Goal: Information Seeking & Learning: Learn about a topic

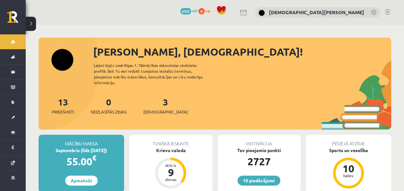
scroll to position [32, 0]
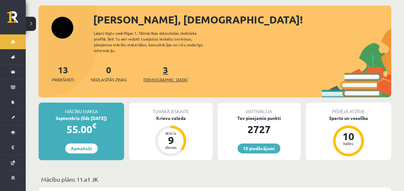
click at [152, 65] on div "3 Ieskaites" at bounding box center [165, 73] width 44 height 20
click at [153, 64] on link "3 Ieskaites" at bounding box center [165, 73] width 44 height 19
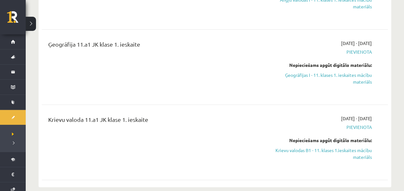
scroll to position [129, 0]
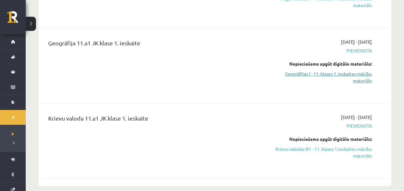
click at [336, 72] on link "Ģeogrāfijas I - 11. klases 1. ieskaites mācību materiāls" at bounding box center [321, 77] width 102 height 14
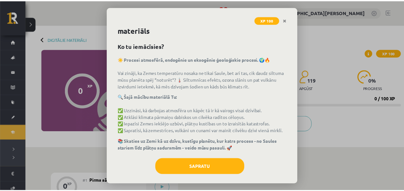
scroll to position [23, 0]
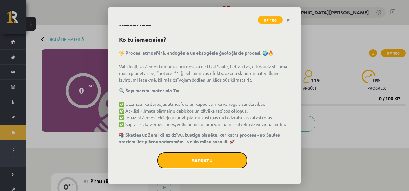
click at [196, 153] on button "Sapratu" at bounding box center [202, 160] width 90 height 16
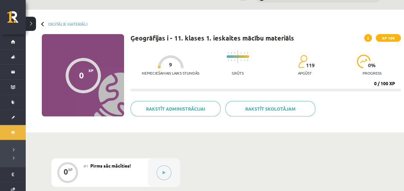
scroll to position [0, 0]
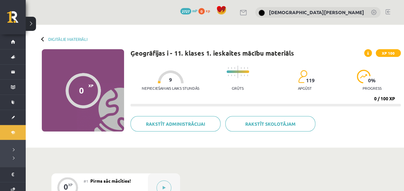
click at [30, 24] on button at bounding box center [31, 24] width 10 height 14
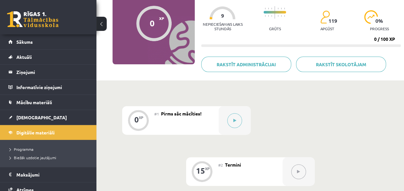
scroll to position [96, 0]
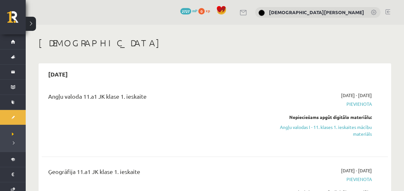
scroll to position [129, 0]
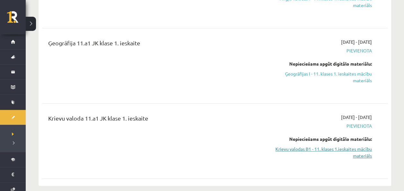
click at [334, 149] on link "Krievu valodas B1 - 11. klases 1.ieskaites mācību materiāls" at bounding box center [321, 153] width 102 height 14
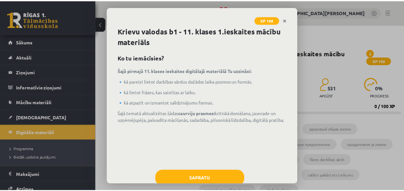
scroll to position [17, 0]
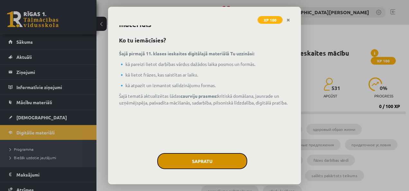
click at [216, 158] on button "Sapratu" at bounding box center [202, 161] width 90 height 16
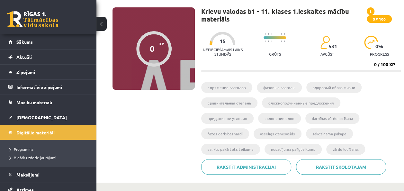
scroll to position [6, 0]
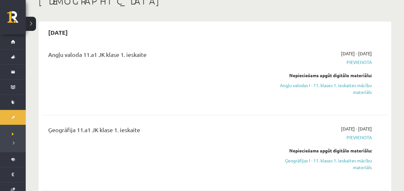
scroll to position [32, 0]
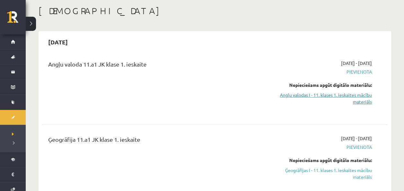
click at [337, 92] on link "Angļu valodas I - 11. klases 1. ieskaites mācību materiāls" at bounding box center [321, 99] width 102 height 14
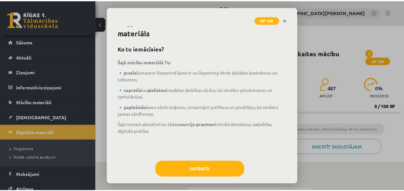
scroll to position [17, 0]
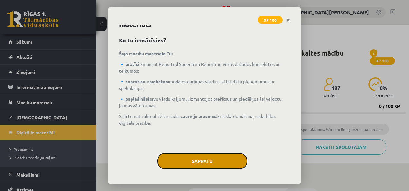
click at [206, 158] on button "Sapratu" at bounding box center [202, 161] width 90 height 16
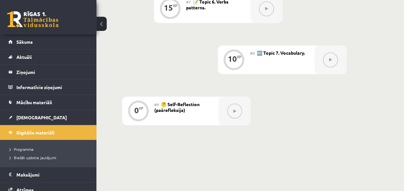
scroll to position [514, 0]
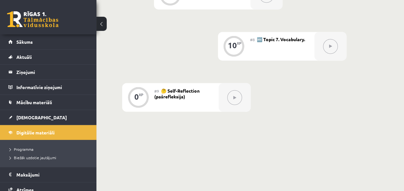
click at [28, 2] on div "0 Dāvanas 2727 mP 0 xp" at bounding box center [48, 17] width 96 height 34
click at [30, 25] on link at bounding box center [32, 19] width 51 height 16
